Goal: Transaction & Acquisition: Purchase product/service

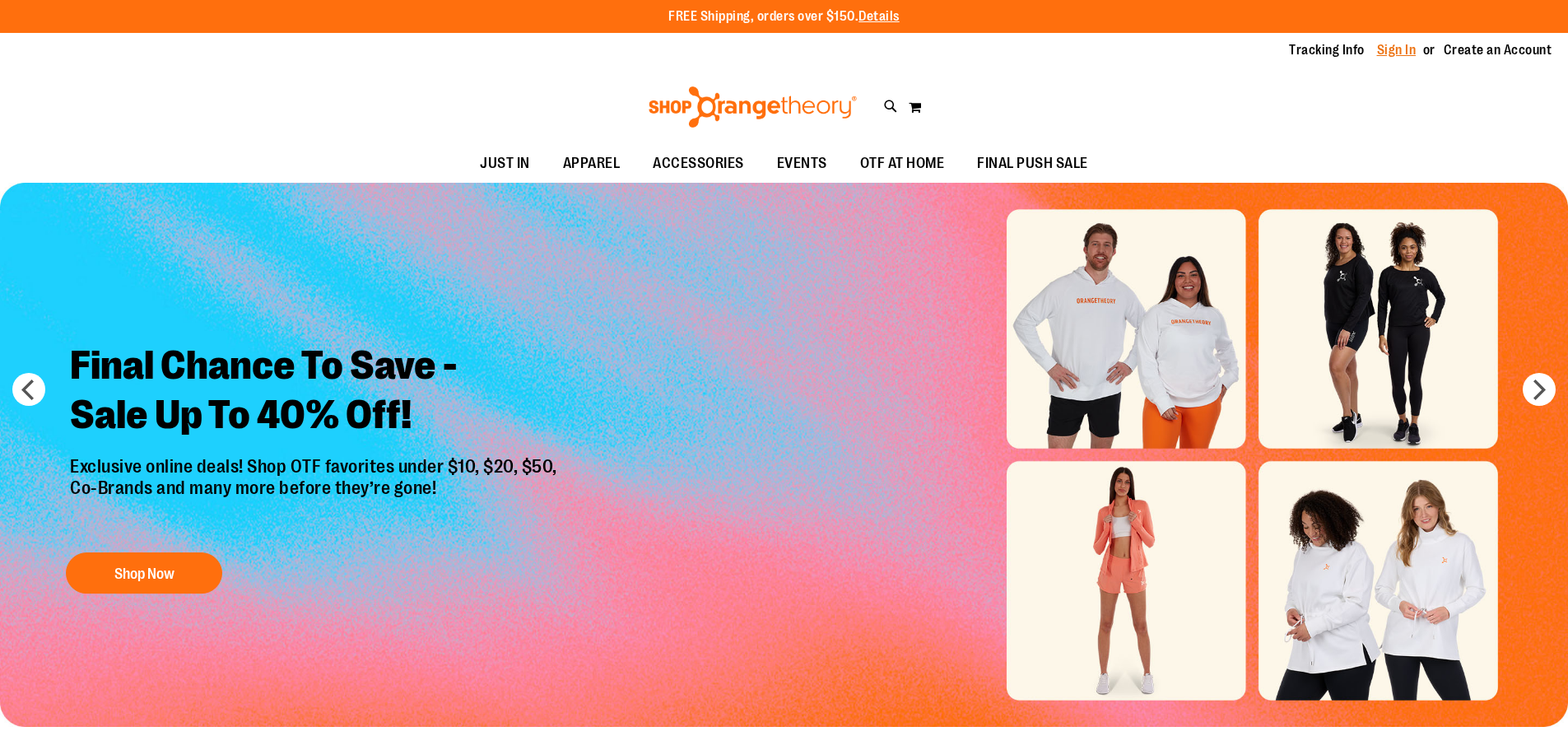
click at [1402, 48] on link "Sign In" at bounding box center [1396, 50] width 40 height 18
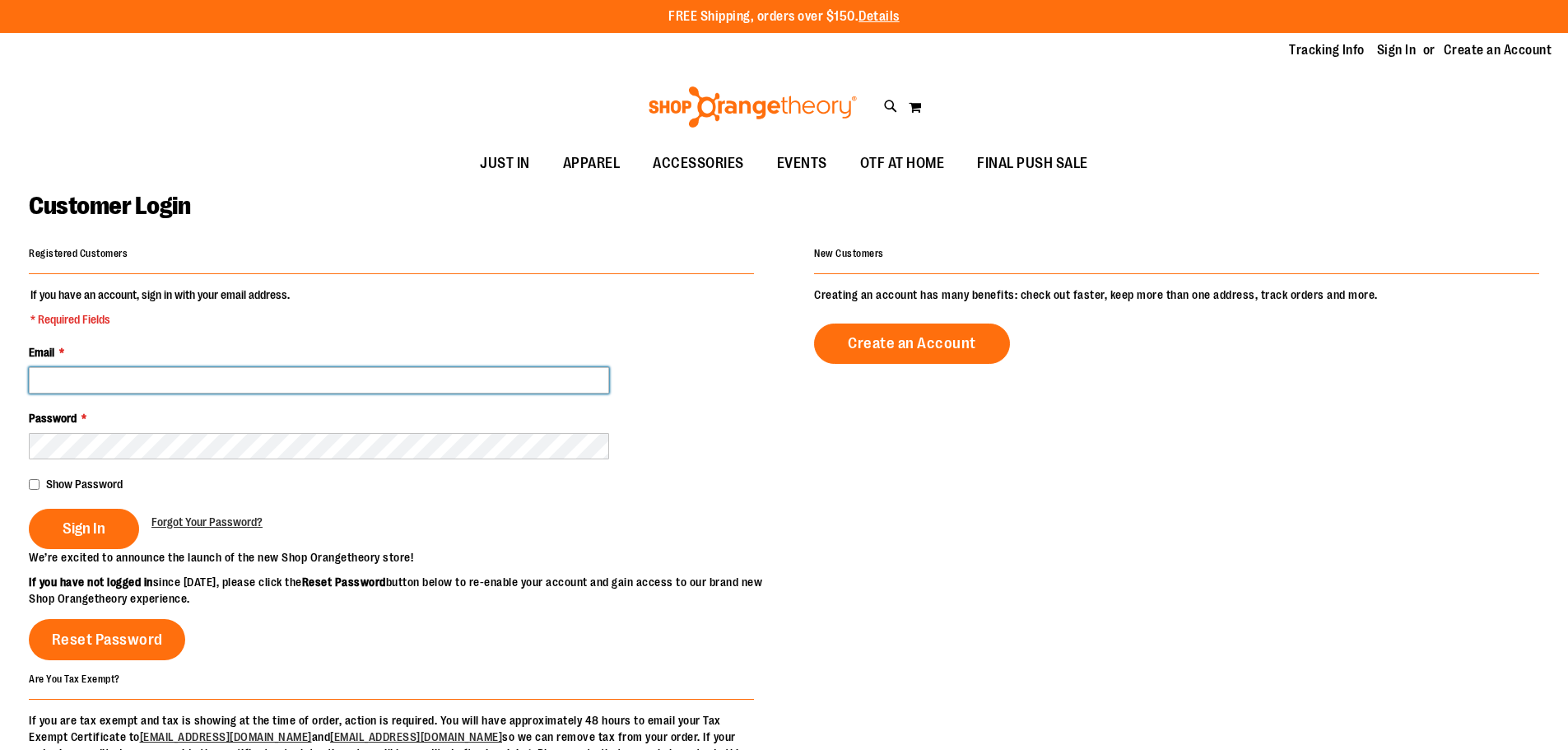
type input "**********"
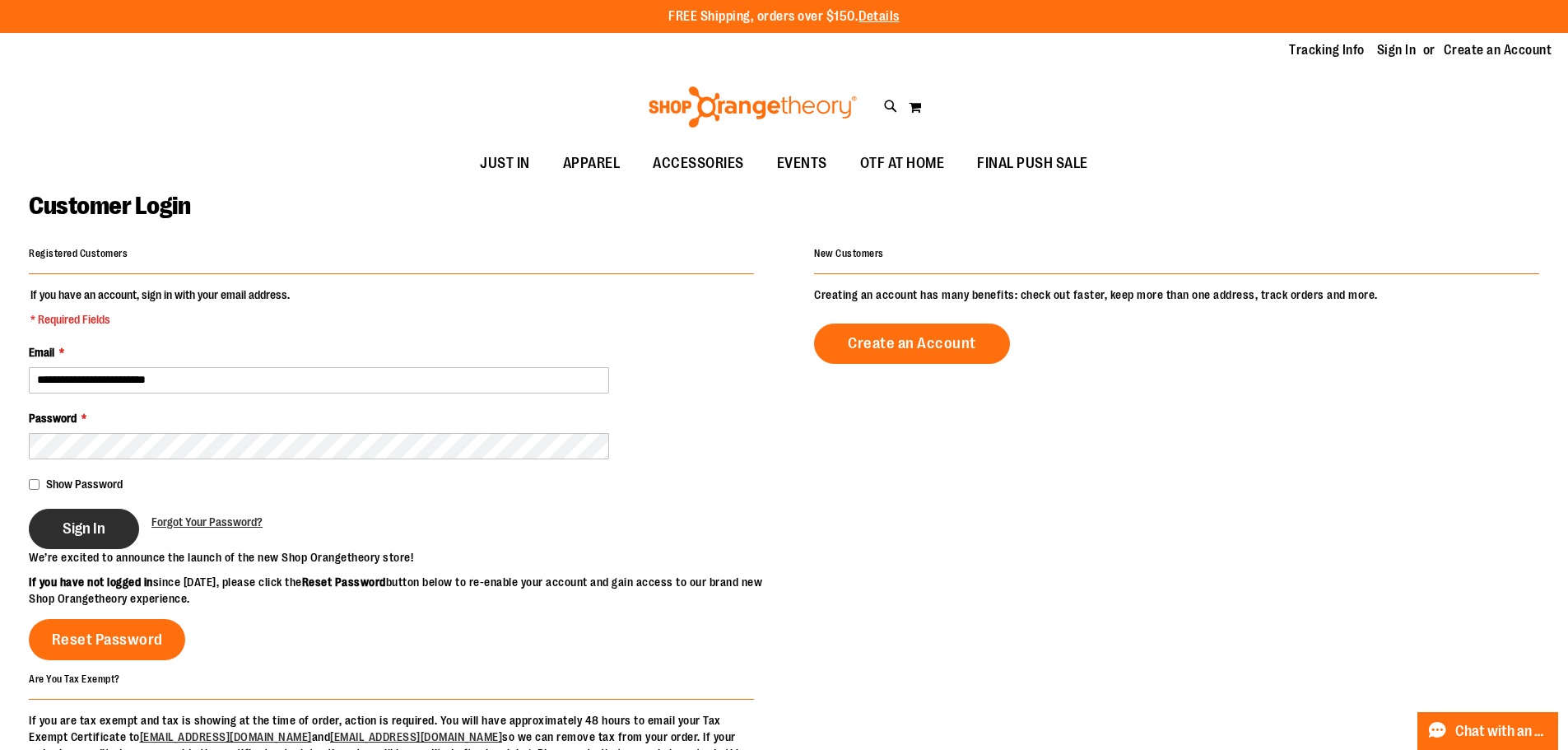
click at [72, 525] on span "Sign In" at bounding box center [84, 528] width 42 height 18
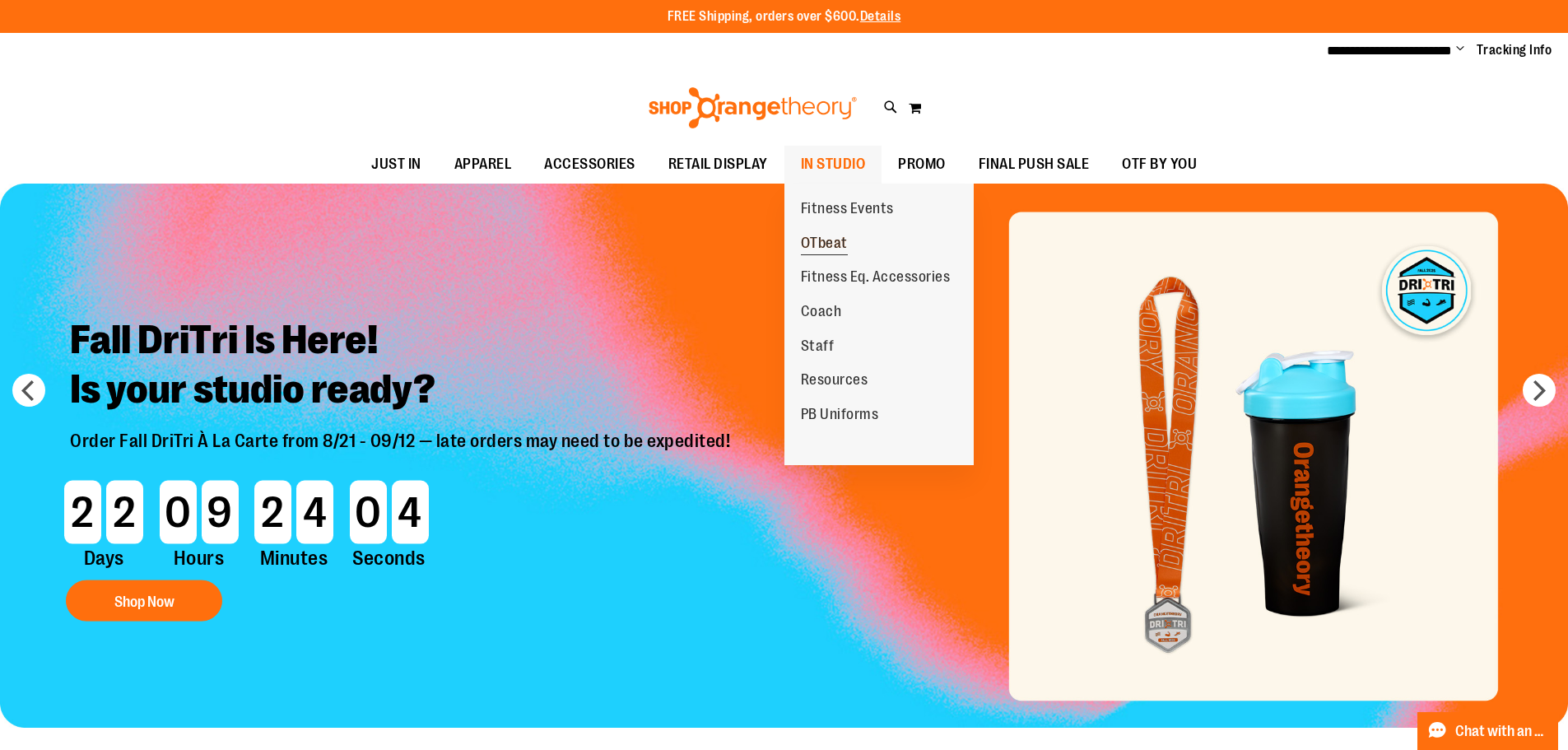
click at [835, 237] on span "OTbeat" at bounding box center [824, 244] width 47 height 20
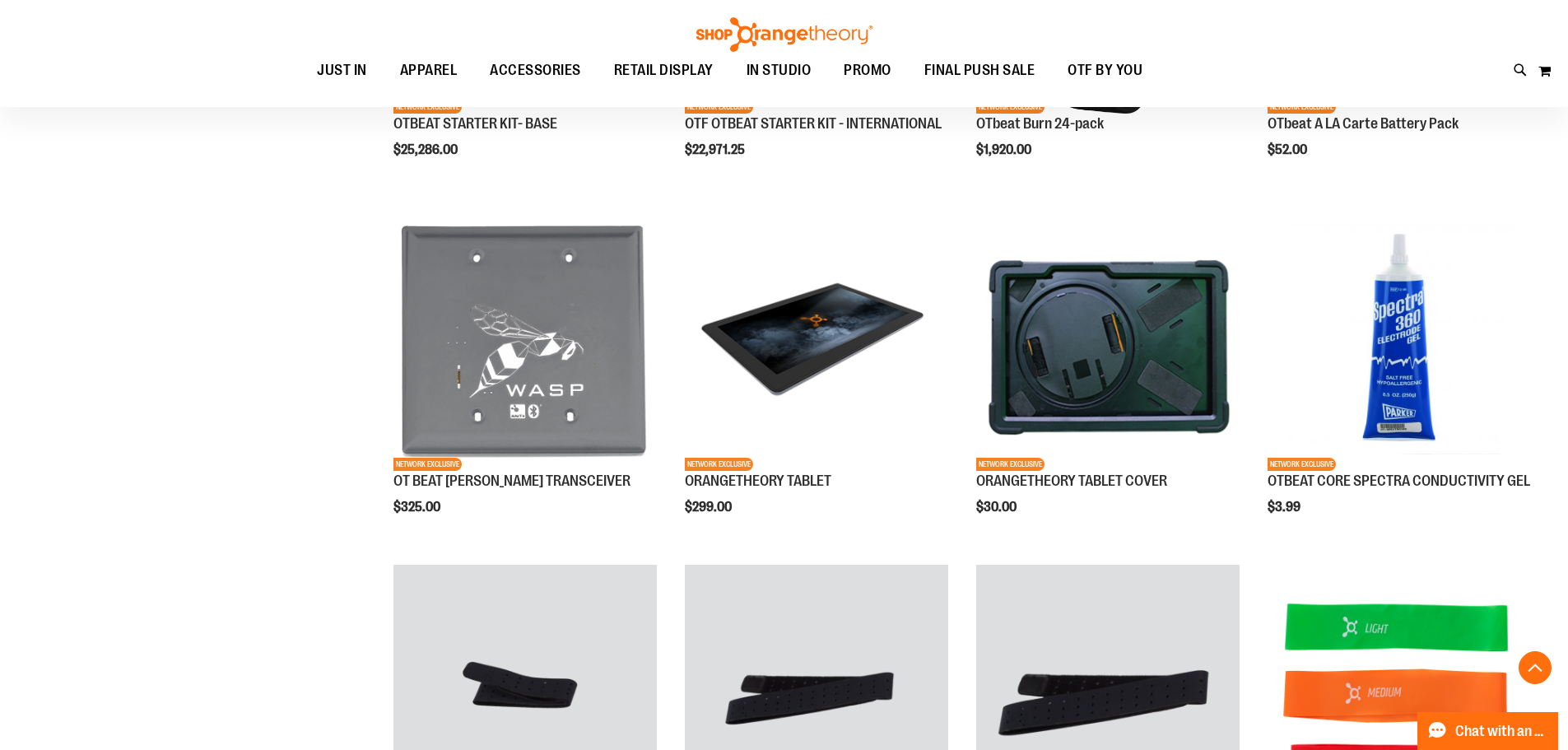
scroll to position [657, 0]
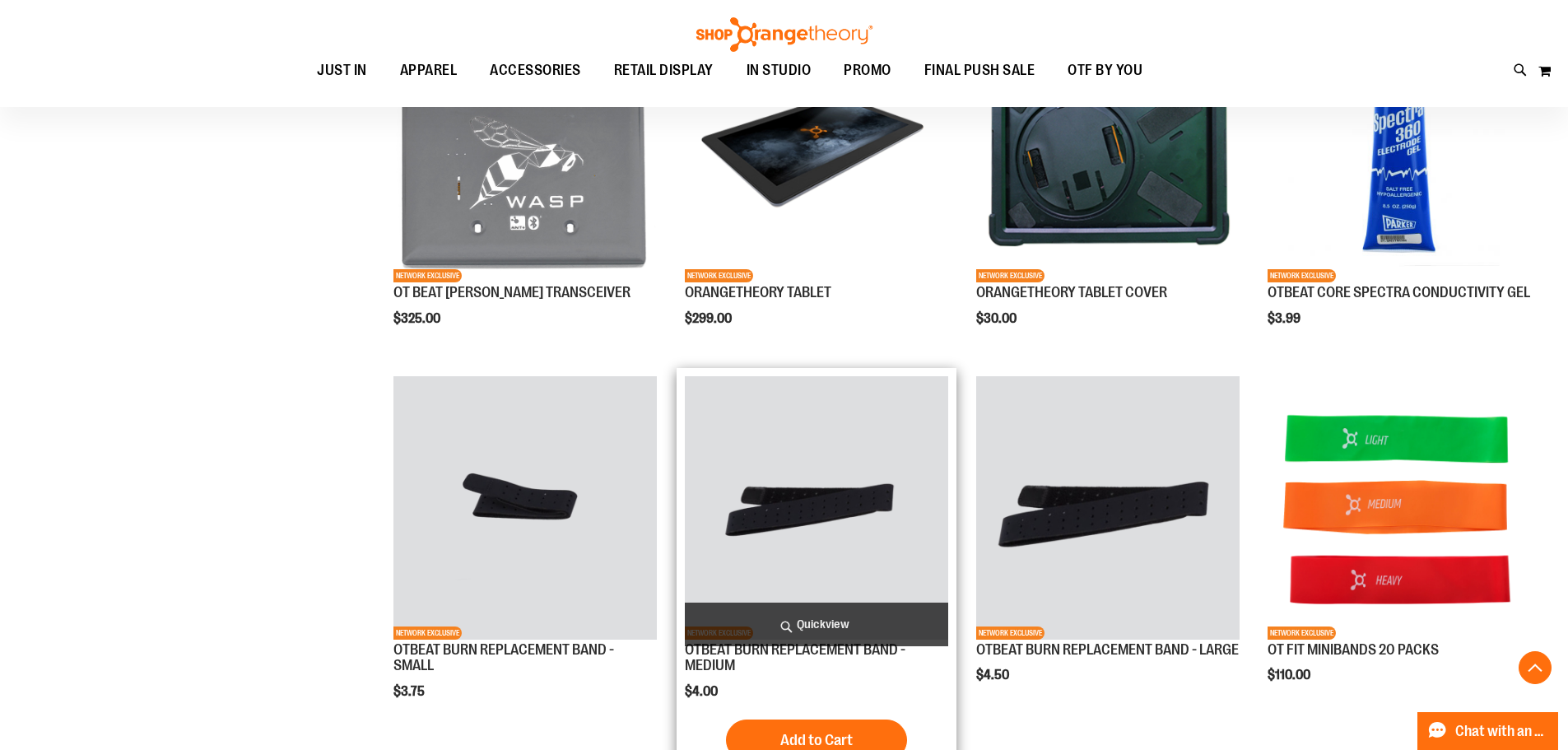
scroll to position [822, 0]
